Goal: Task Accomplishment & Management: Manage account settings

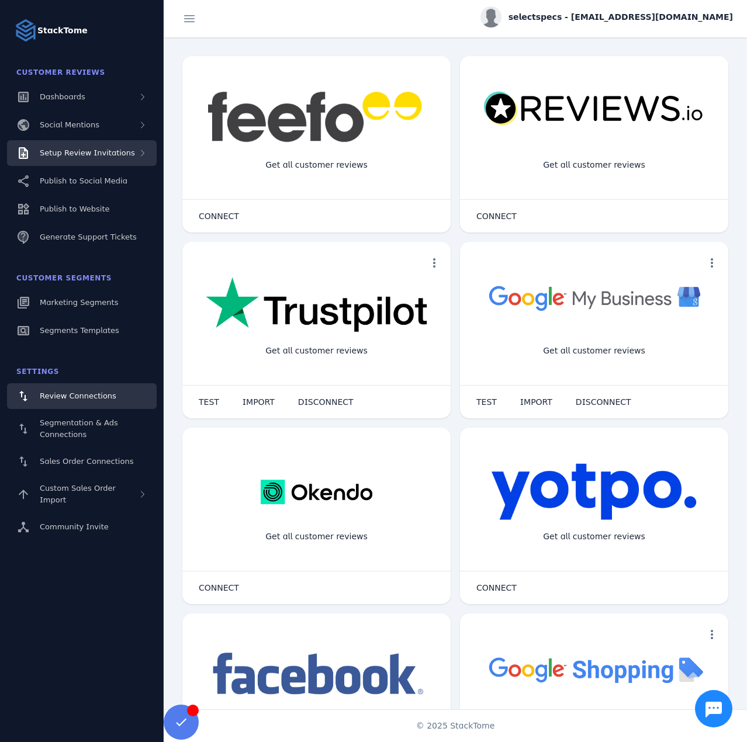
click at [97, 152] on span "Setup Review Invitations" at bounding box center [87, 152] width 95 height 9
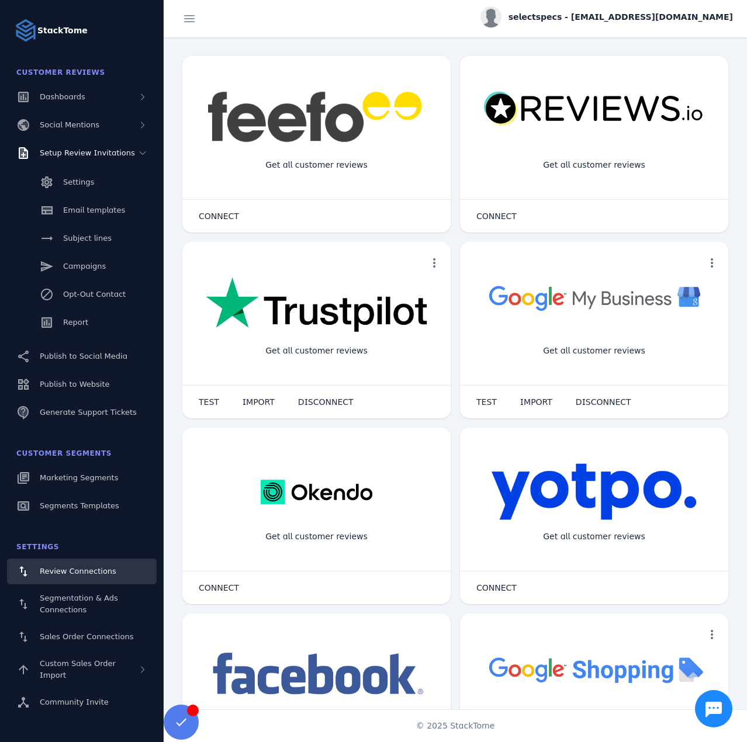
click at [611, 19] on span "selectspecs - [EMAIL_ADDRESS][DOMAIN_NAME]" at bounding box center [620, 17] width 224 height 12
click at [682, 41] on span "My Profile" at bounding box center [699, 47] width 40 height 14
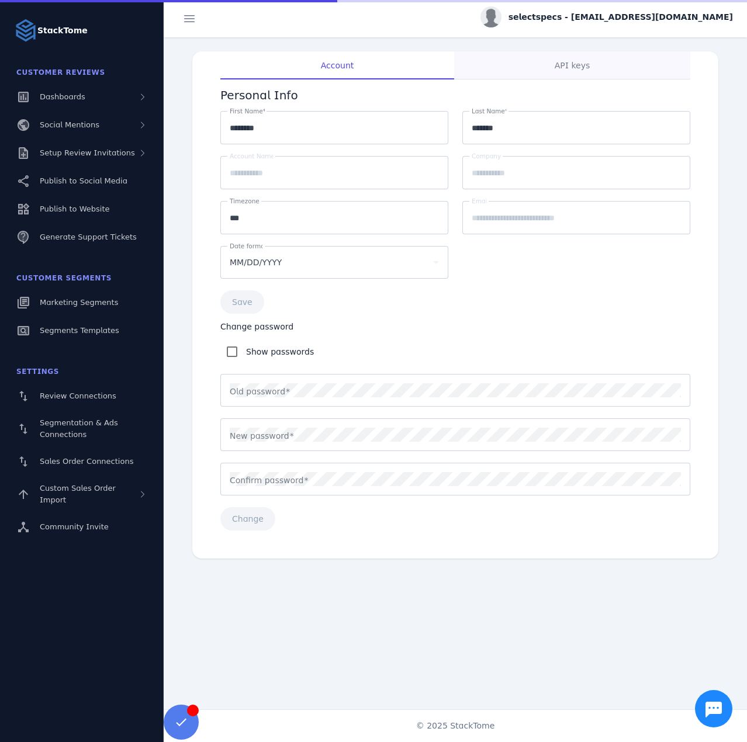
click at [574, 64] on span "API keys" at bounding box center [571, 65] width 35 height 8
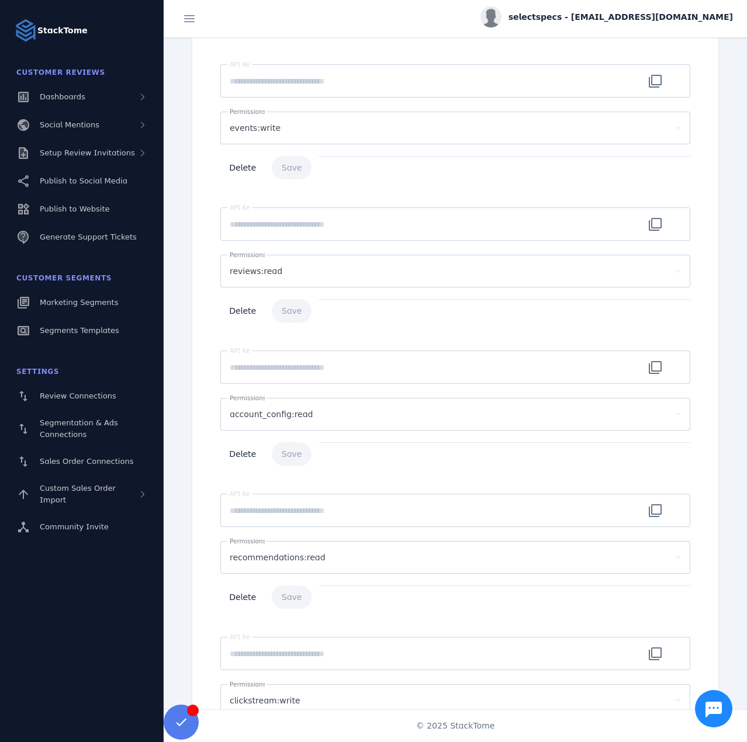
scroll to position [166, 0]
